Goal: Navigation & Orientation: Find specific page/section

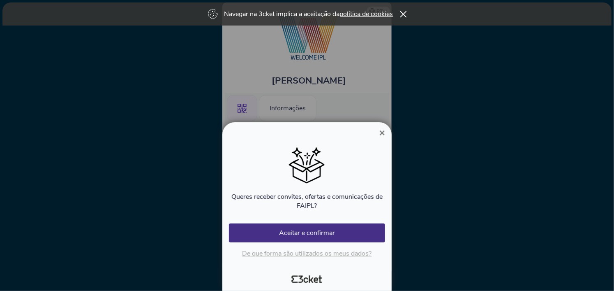
click at [406, 14] on icon at bounding box center [403, 14] width 7 height 7
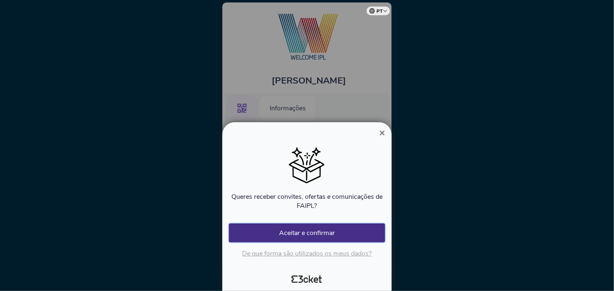
click at [338, 231] on button "Aceitar e confirmar" at bounding box center [307, 232] width 156 height 19
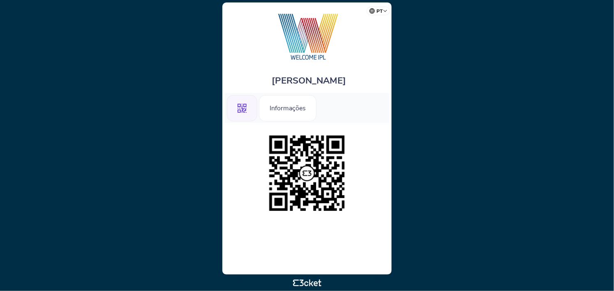
click at [312, 169] on img at bounding box center [307, 173] width 84 height 84
click at [288, 111] on div "Informações" at bounding box center [288, 108] width 58 height 26
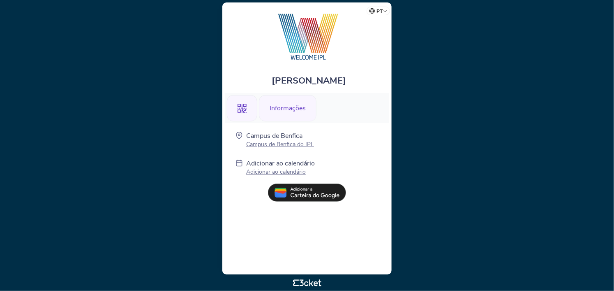
click at [246, 112] on icon at bounding box center [242, 108] width 9 height 9
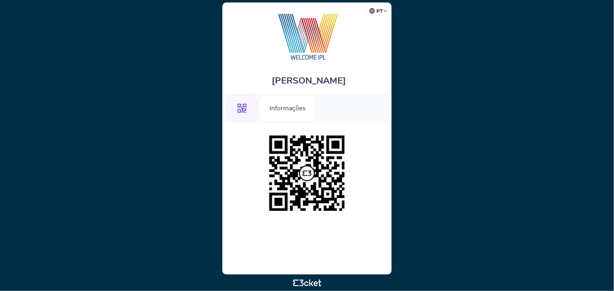
click at [307, 171] on img at bounding box center [307, 173] width 84 height 84
click at [294, 106] on div "Informações" at bounding box center [288, 108] width 58 height 26
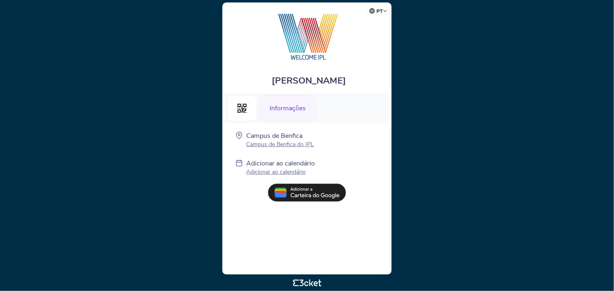
click at [291, 146] on p "Campus de Benfica do IPL" at bounding box center [280, 144] width 68 height 8
click at [249, 108] on div ".st0{fill-rule:evenodd;clip-rule:evenodd;}" at bounding box center [242, 108] width 30 height 26
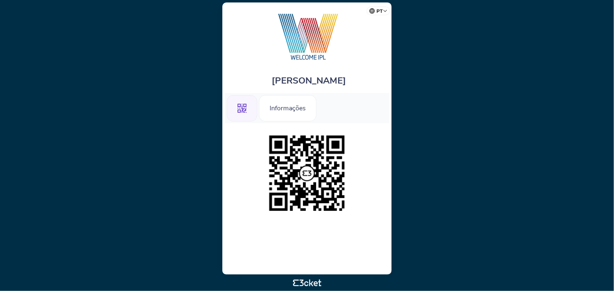
click at [296, 174] on img at bounding box center [307, 173] width 84 height 84
click at [375, 10] on select "Português (Portugal) English Español Catalan Français" at bounding box center [380, 10] width 21 height 16
click at [240, 112] on icon at bounding box center [242, 108] width 9 height 9
drag, startPoint x: 301, startPoint y: 269, endPoint x: 306, endPoint y: 275, distance: 8.2
click at [302, 270] on div "[PERSON_NAME] .st0{fill-rule:evenodd;clip-rule:evenodd;} Informações" at bounding box center [306, 138] width 169 height 272
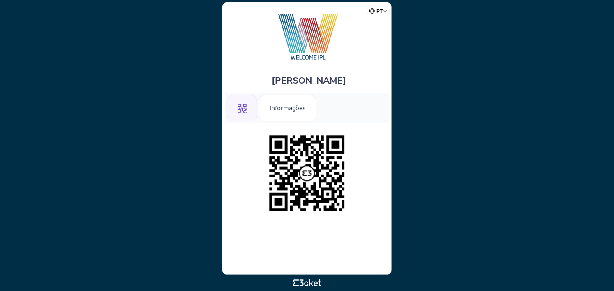
click at [305, 49] on img at bounding box center [307, 36] width 90 height 51
click at [302, 39] on img at bounding box center [307, 36] width 90 height 51
click at [313, 173] on img at bounding box center [307, 173] width 84 height 84
click at [288, 115] on div "Informações" at bounding box center [288, 108] width 58 height 26
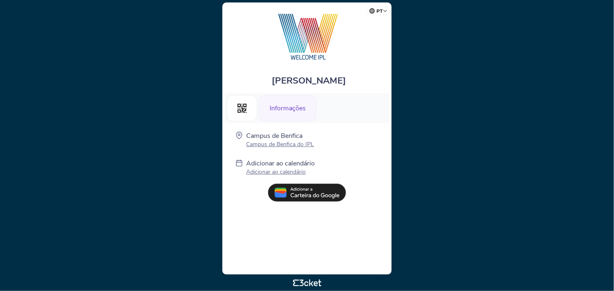
click at [282, 104] on div "Informações" at bounding box center [288, 108] width 58 height 26
click at [239, 119] on div ".st0{fill-rule:evenodd;clip-rule:evenodd;}" at bounding box center [242, 108] width 30 height 26
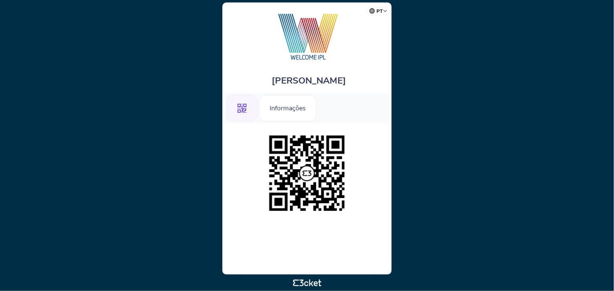
click at [382, 13] on select "Português (Portugal) English Español Catalan Français" at bounding box center [380, 10] width 21 height 16
click at [382, 12] on select "Português (Portugal) English Español Catalan Français" at bounding box center [380, 10] width 21 height 16
click at [302, 46] on img at bounding box center [307, 36] width 90 height 51
click at [234, 111] on div ".st0{fill-rule:evenodd;clip-rule:evenodd;}" at bounding box center [242, 108] width 30 height 26
click at [243, 111] on icon at bounding box center [242, 108] width 9 height 9
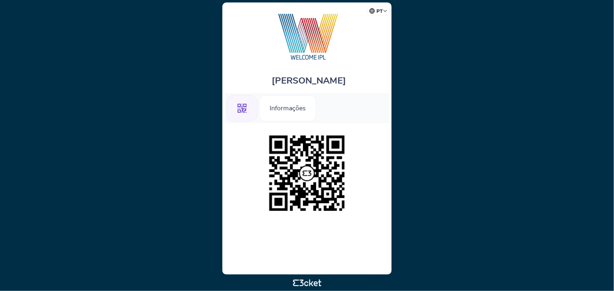
click at [314, 41] on img at bounding box center [307, 36] width 90 height 51
click at [312, 158] on img at bounding box center [307, 173] width 84 height 84
click at [296, 115] on div "Informações" at bounding box center [288, 108] width 58 height 26
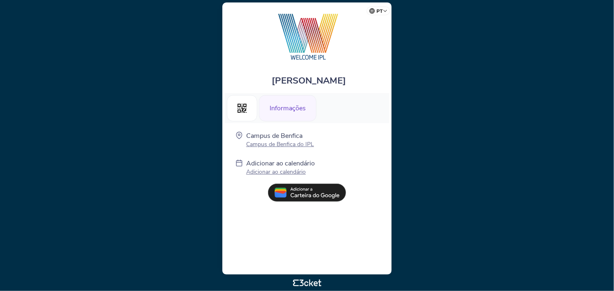
click at [303, 280] on body "pt Português ([GEOGRAPHIC_DATA]) English Español Catalan [DEMOGRAPHIC_DATA] [PE…" at bounding box center [307, 145] width 608 height 284
drag, startPoint x: 312, startPoint y: 253, endPoint x: 329, endPoint y: 255, distance: 17.4
click at [314, 253] on div "[PERSON_NAME] .st0{fill-rule:evenodd;clip-rule:evenodd;} Informações Campus de …" at bounding box center [306, 138] width 169 height 272
click at [333, 255] on div "[PERSON_NAME] .st0{fill-rule:evenodd;clip-rule:evenodd;} Informações Campus de …" at bounding box center [306, 138] width 169 height 272
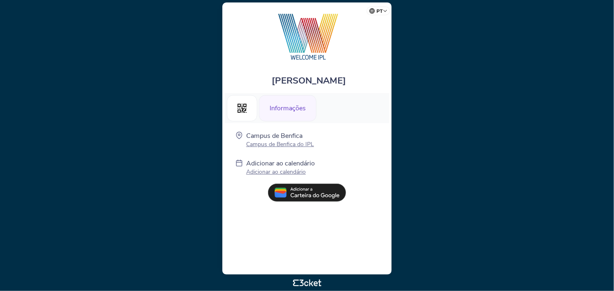
click at [341, 251] on div "[PERSON_NAME] .st0{fill-rule:evenodd;clip-rule:evenodd;} Informações Campus de …" at bounding box center [306, 138] width 169 height 272
click at [392, 90] on body "pt Português ([GEOGRAPHIC_DATA]) English Español Catalan [DEMOGRAPHIC_DATA] [PE…" at bounding box center [307, 145] width 608 height 284
